Goal: Navigation & Orientation: Understand site structure

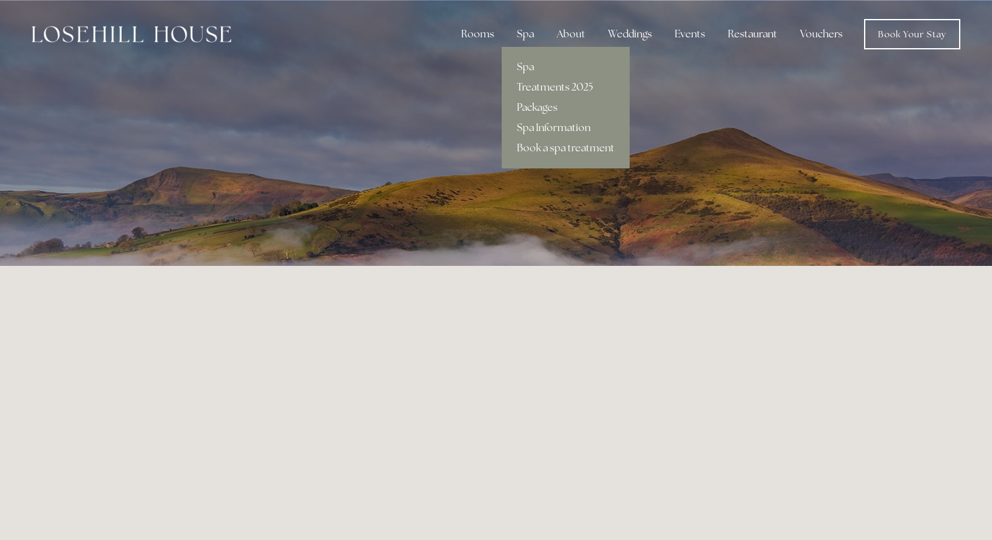
click at [563, 88] on link "Treatments 2025" at bounding box center [566, 87] width 128 height 20
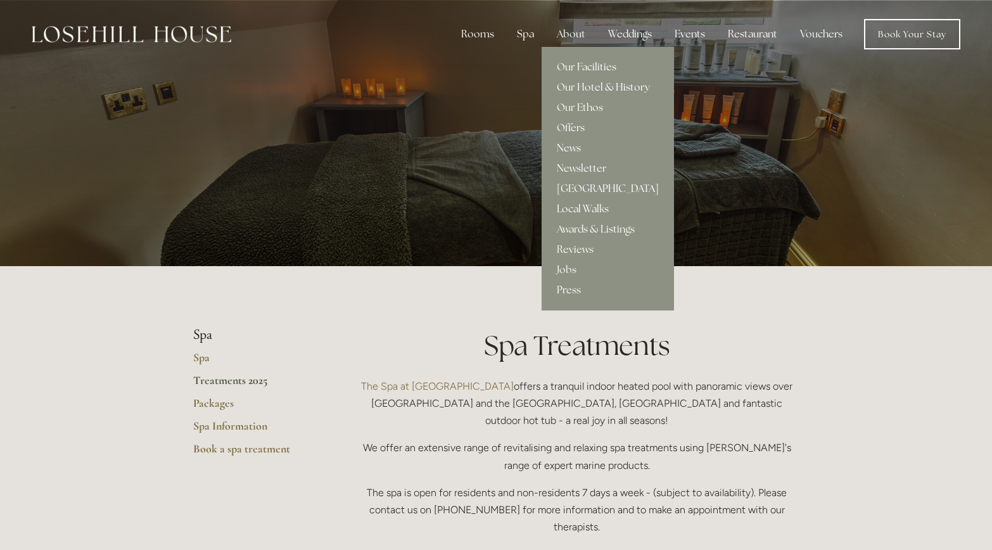
click at [608, 186] on link "[GEOGRAPHIC_DATA]" at bounding box center [608, 189] width 132 height 20
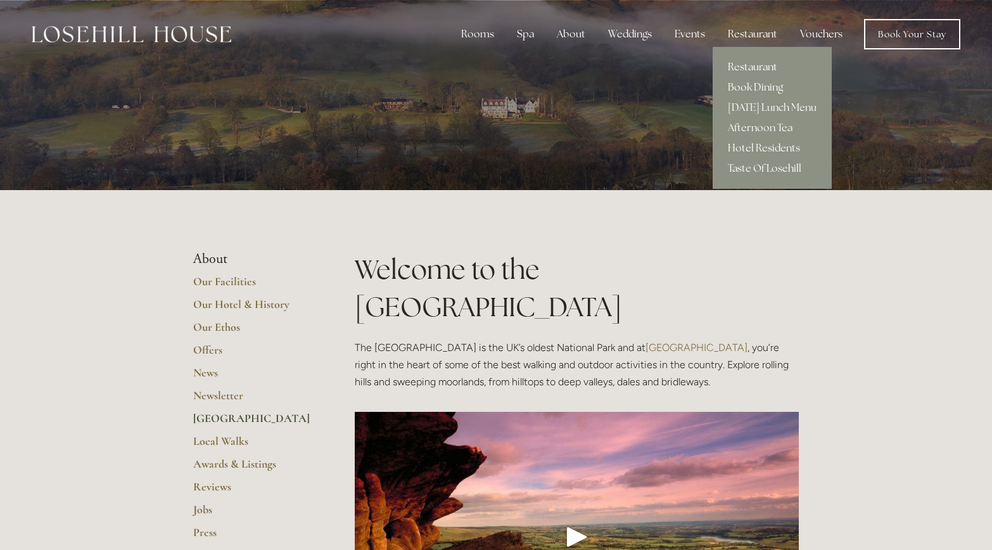
click at [764, 67] on link "Restaurant" at bounding box center [772, 67] width 119 height 20
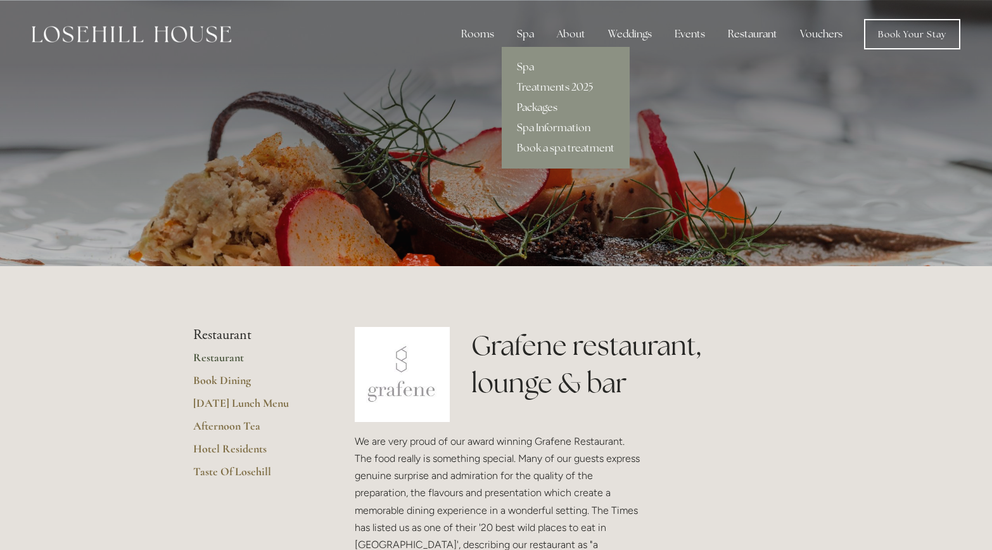
click at [555, 110] on link "Packages" at bounding box center [566, 108] width 128 height 20
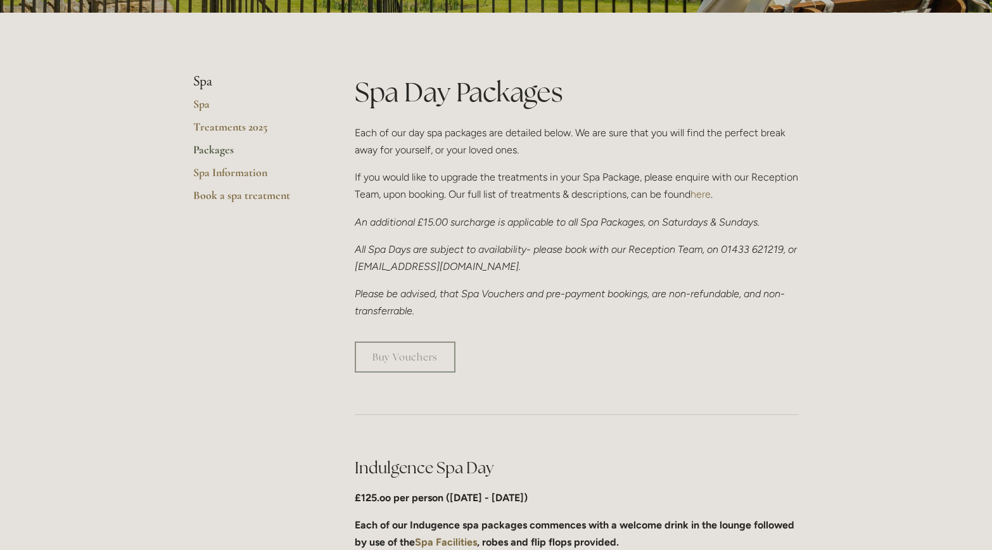
scroll to position [317, 0]
